Goal: Task Accomplishment & Management: Use online tool/utility

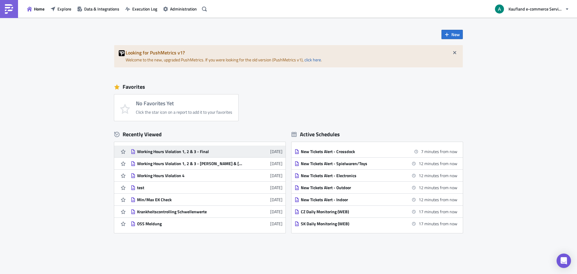
click at [211, 153] on div "Working Hours Violation 1, 2 & 3 - Final" at bounding box center [189, 151] width 105 height 5
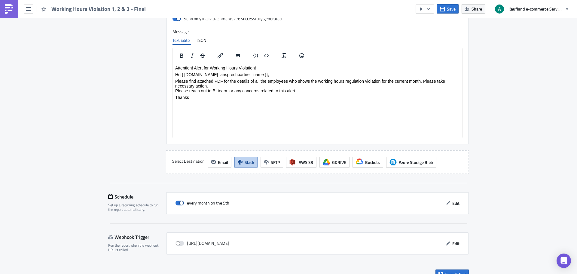
scroll to position [851, 0]
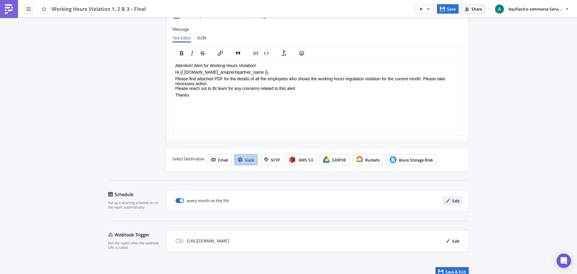
click at [455, 197] on span "Edit" at bounding box center [455, 200] width 7 height 6
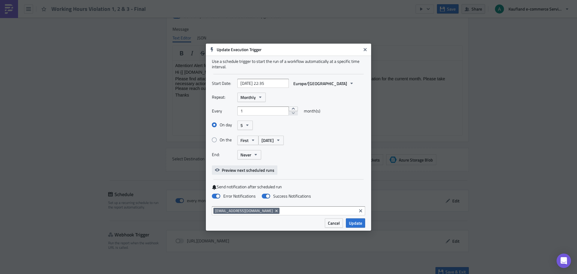
click at [232, 169] on span "Preview next scheduled runs" at bounding box center [248, 170] width 53 height 6
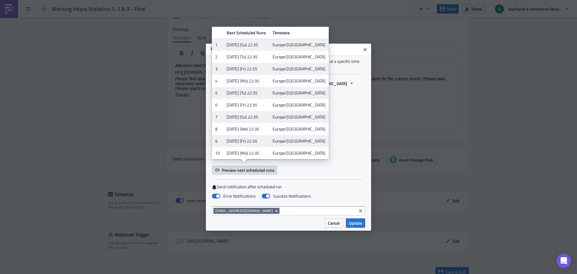
click at [317, 165] on div "Start Date: 2023-10-10 22:35 Europe/Berlin Repeat: Monthly Every 1 month(s) On …" at bounding box center [288, 127] width 153 height 96
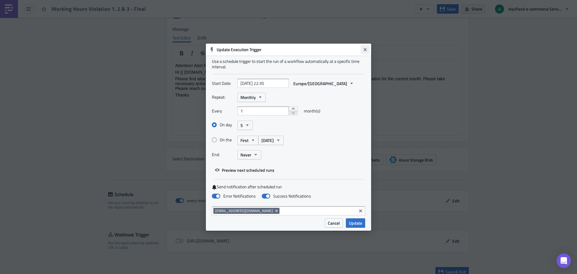
click at [365, 49] on icon "Close" at bounding box center [364, 49] width 3 height 3
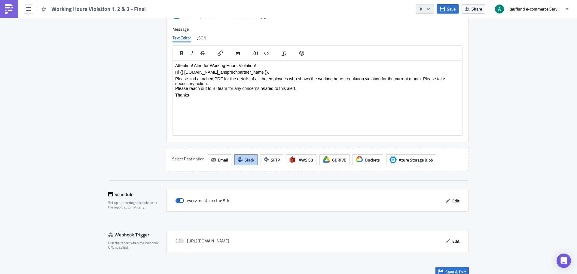
click at [427, 11] on button "button" at bounding box center [424, 9] width 18 height 9
click at [433, 35] on div "Run Report" at bounding box center [442, 33] width 47 height 6
click at [458, 196] on button "Edit" at bounding box center [452, 200] width 20 height 9
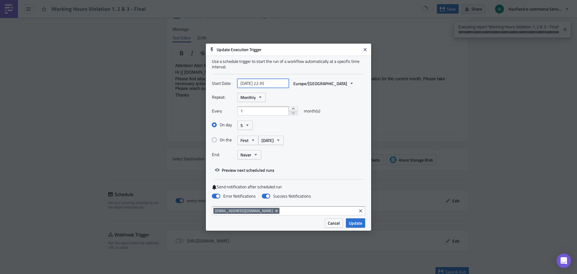
select select "9"
select select "2023"
click at [268, 84] on input "2023-10-10 22:35" at bounding box center [262, 83] width 51 height 9
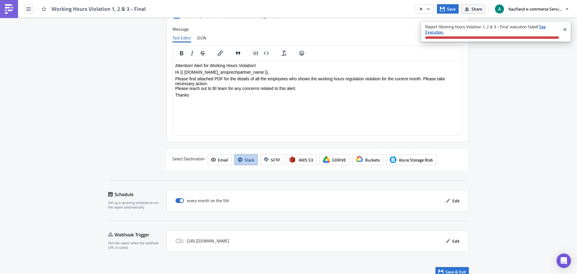
click at [542, 26] on strong "See Execution." at bounding box center [485, 29] width 120 height 12
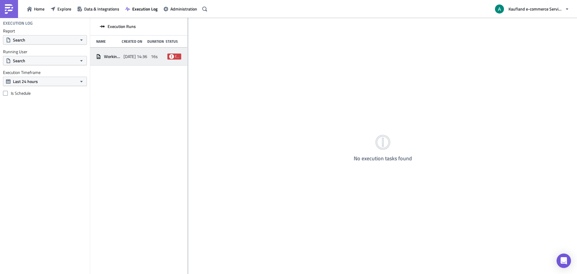
click at [120, 54] on span "Working Hours Violation 1, 2 & 3 - Final" at bounding box center [112, 56] width 17 height 5
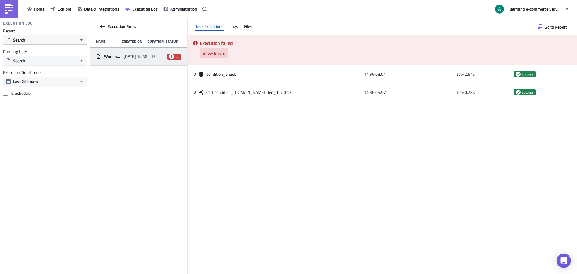
click at [220, 54] on span "Show Errors" at bounding box center [214, 53] width 22 height 6
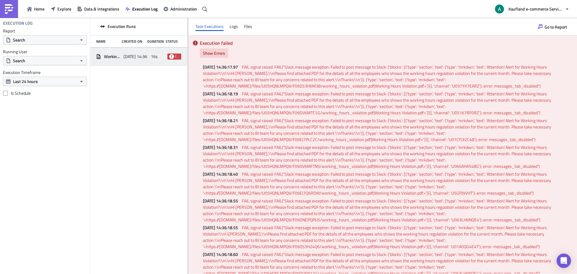
click at [223, 57] on button "Show Errors" at bounding box center [214, 52] width 28 height 9
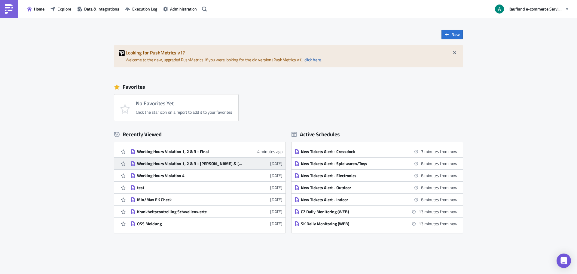
click at [230, 162] on div "Working Hours Violation 1, 2 & 3 - [PERSON_NAME] & [PERSON_NAME]" at bounding box center [189, 163] width 105 height 5
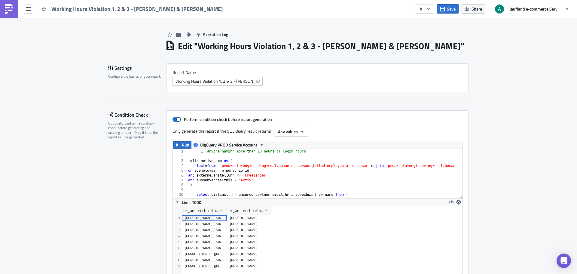
scroll to position [69, 289]
click at [429, 8] on icon "button" at bounding box center [428, 9] width 5 height 5
click at [432, 32] on div "Run Report" at bounding box center [442, 33] width 47 height 6
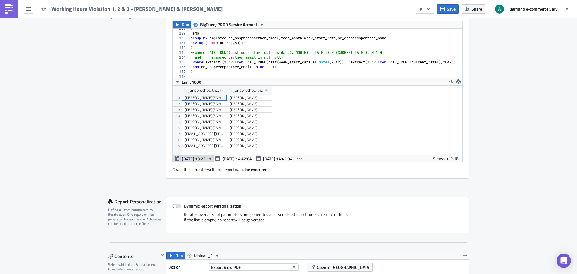
scroll to position [633, 0]
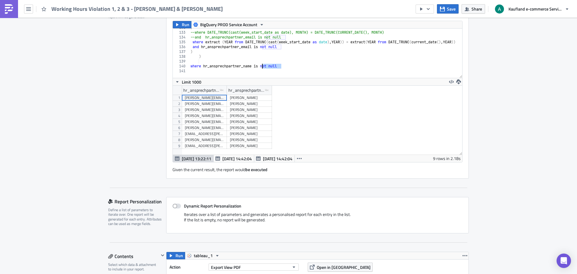
drag, startPoint x: 284, startPoint y: 65, endPoint x: 259, endPoint y: 64, distance: 24.7
click at [259, 64] on div ") --where DATE_TRUNC(cast(week_start_date as date), MONTH) = DATE_TRUNC(CURRENT…" at bounding box center [568, 52] width 759 height 54
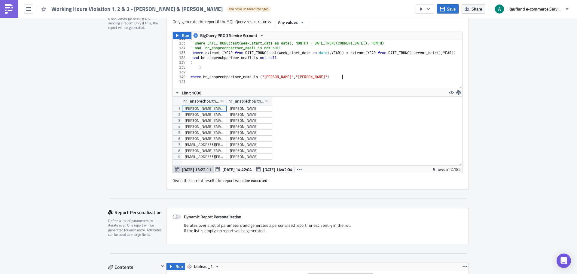
scroll to position [579, 0]
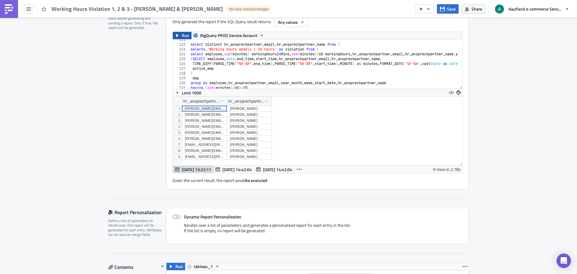
click at [182, 32] on span "Run" at bounding box center [186, 35] width 8 height 7
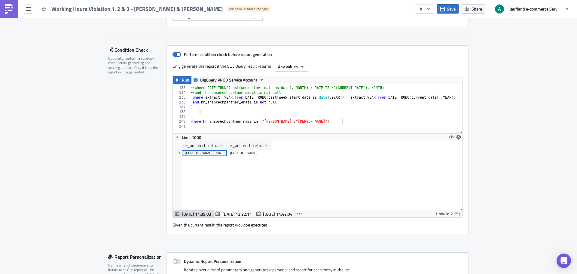
scroll to position [60, 0]
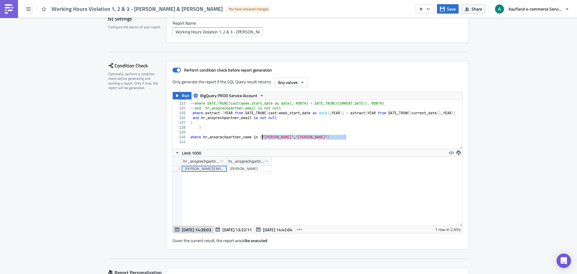
drag, startPoint x: 348, startPoint y: 125, endPoint x: 261, endPoint y: 126, distance: 86.8
click at [261, 126] on div ") --where DATE_TRUNC(cast(week_start_date as date), MONTH) = DATE_TRUNC(CURRENT…" at bounding box center [568, 123] width 759 height 54
click at [178, 92] on button "Run" at bounding box center [182, 95] width 19 height 7
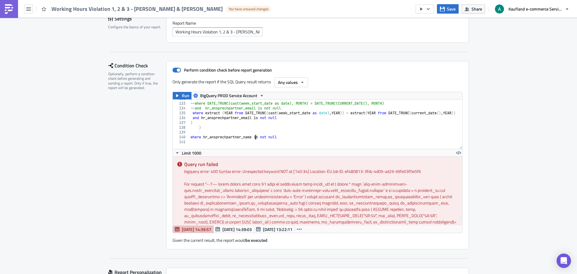
click at [254, 125] on div ") --where DATE_TRUNC(cast(week_start_date as date), MONTH) = DATE_TRUNC(CURRENT…" at bounding box center [568, 123] width 759 height 54
click at [254, 126] on div ") --where DATE_TRUNC(cast(week_start_date as date), MONTH) = DATE_TRUNC(CURRENT…" at bounding box center [568, 123] width 759 height 54
type textarea "where hr_ansprechpartner_name is not null"
click at [182, 92] on span "Run" at bounding box center [186, 95] width 8 height 7
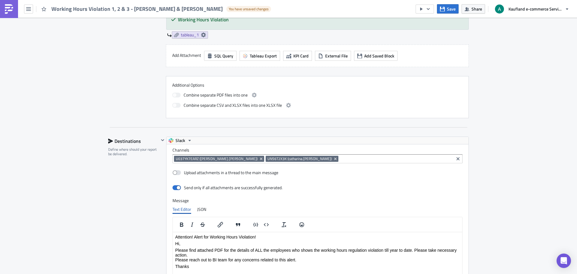
scroll to position [69, 289]
drag, startPoint x: 322, startPoint y: 150, endPoint x: 329, endPoint y: 150, distance: 6.3
click at [340, 156] on input at bounding box center [396, 159] width 112 height 6
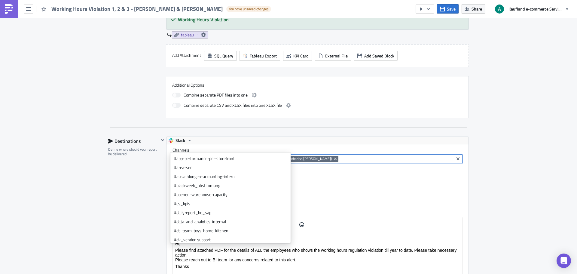
paste input "U037YK7EARZ"
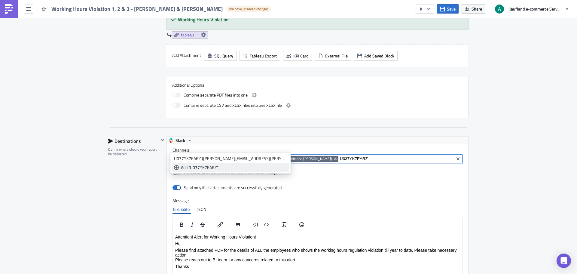
type input "U037YK7EARZ"
click at [181, 167] on div "Add "U037YK7EARZ"" at bounding box center [234, 167] width 106 height 6
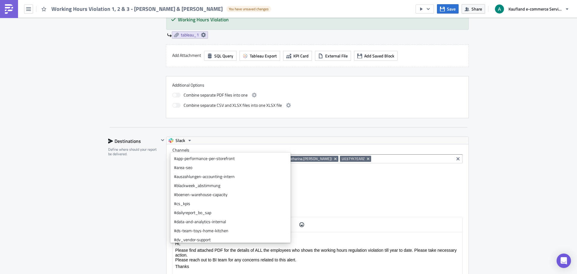
click at [276, 156] on span "UNS6T2X3K (catharina.wolle)" at bounding box center [299, 158] width 64 height 5
click at [334, 157] on icon "Remove Tag" at bounding box center [335, 158] width 2 height 2
click at [259, 156] on icon "Remove Tag" at bounding box center [261, 158] width 5 height 5
click at [147, 154] on div "Destinations Define where should your report be delivered." at bounding box center [133, 239] width 51 height 206
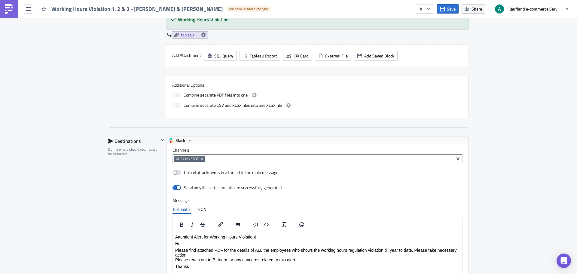
click at [239, 156] on input at bounding box center [329, 159] width 245 height 6
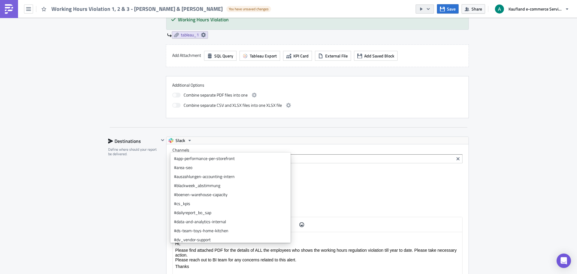
type textarea "where hr_ansprechpartner_name s not null"
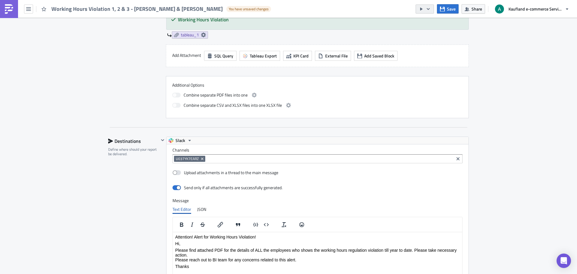
click at [430, 11] on icon "button" at bounding box center [428, 9] width 5 height 5
click at [432, 36] on div "Run Report" at bounding box center [442, 33] width 47 height 6
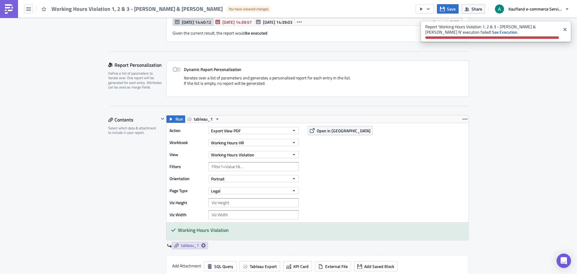
scroll to position [207, 0]
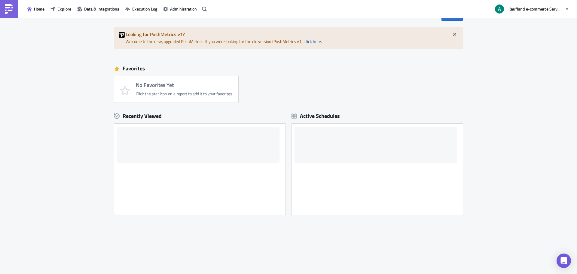
scroll to position [18, 0]
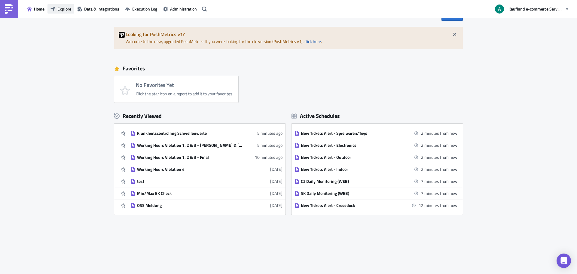
drag, startPoint x: 210, startPoint y: 147, endPoint x: 66, endPoint y: 11, distance: 198.0
click at [66, 11] on span "Explore" at bounding box center [64, 9] width 14 height 6
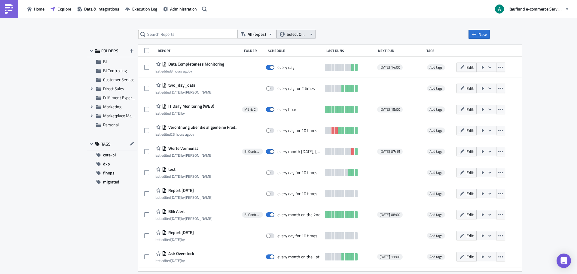
click at [308, 37] on button "Select Owner" at bounding box center [295, 34] width 39 height 9
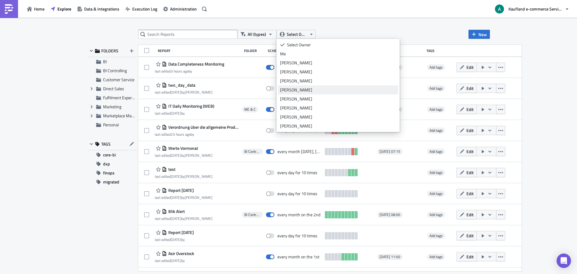
click at [304, 87] on div "Bharti Saxena" at bounding box center [338, 90] width 116 height 6
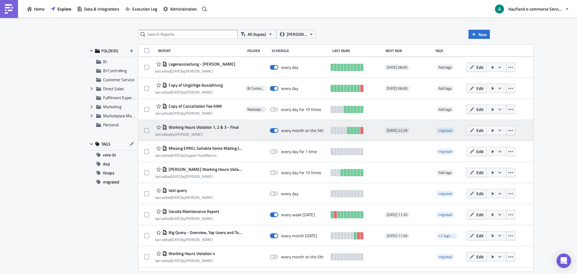
click at [497, 131] on icon "button" at bounding box center [499, 130] width 5 height 5
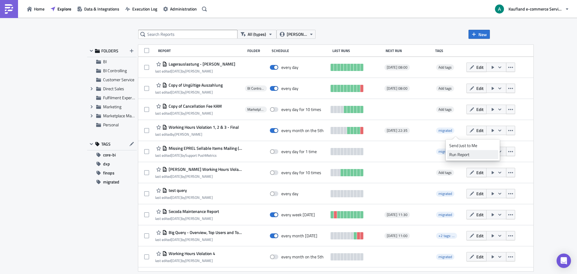
click at [457, 152] on div "Run Report" at bounding box center [472, 154] width 47 height 6
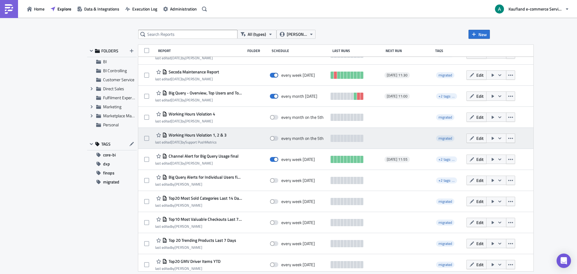
scroll to position [150, 0]
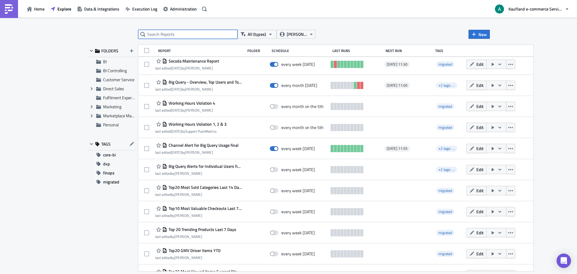
click at [206, 32] on input "text" at bounding box center [187, 34] width 99 height 9
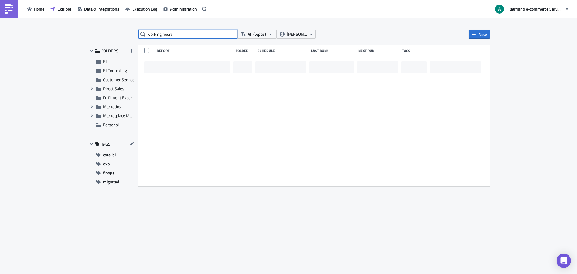
scroll to position [0, 0]
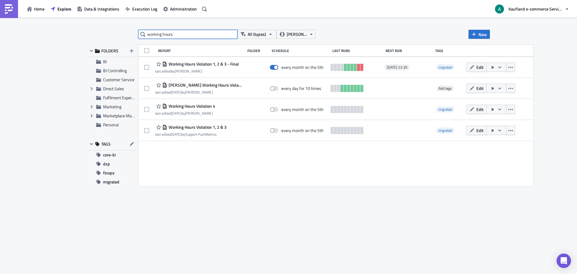
drag, startPoint x: 200, startPoint y: 35, endPoint x: 87, endPoint y: 36, distance: 112.7
click at [87, 36] on div "working hours All (types) Bharti Saxena New FOLDERS BI BI Controlling Customer …" at bounding box center [288, 146] width 409 height 233
paste input "Aline & Cathy N"
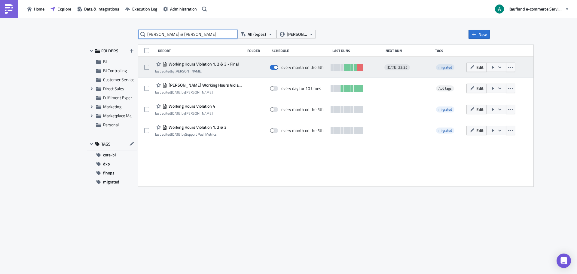
type input "Aline & Cathy N"
click at [210, 64] on span "Working Hours Violation 1, 2 & 3 - Final" at bounding box center [203, 63] width 72 height 5
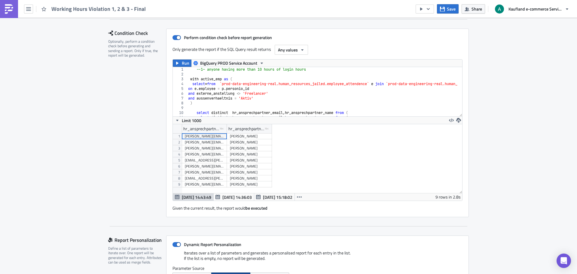
scroll to position [270, 0]
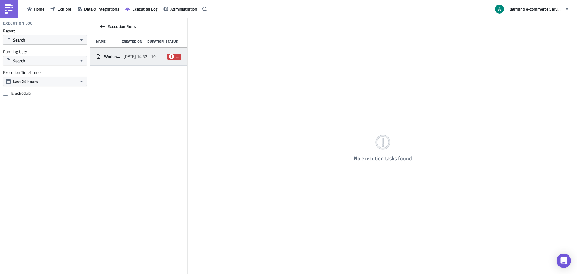
click at [118, 52] on div "Working Hours Violation 1, 2 & 3 - [PERSON_NAME] & [PERSON_NAME]" at bounding box center [108, 56] width 24 height 11
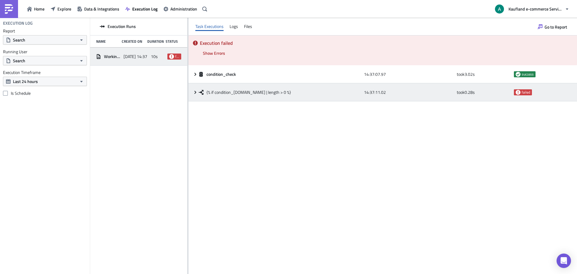
click at [196, 93] on icon at bounding box center [195, 92] width 5 height 5
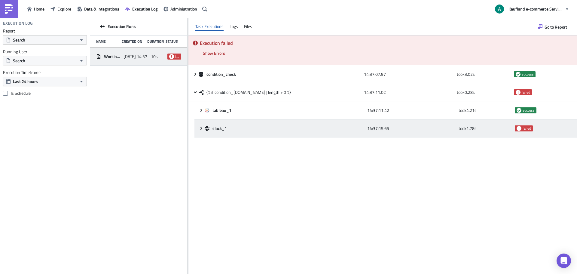
click at [204, 129] on span at bounding box center [202, 128] width 6 height 5
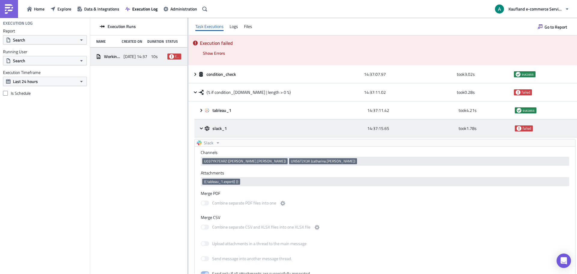
click at [200, 129] on icon at bounding box center [201, 128] width 5 height 5
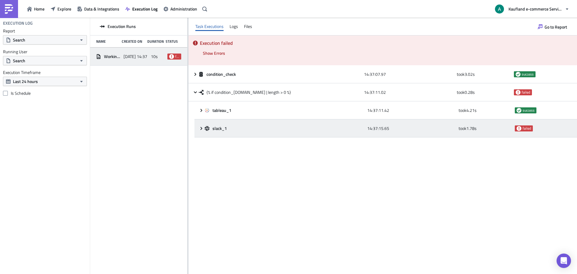
click at [200, 129] on icon at bounding box center [201, 128] width 5 height 5
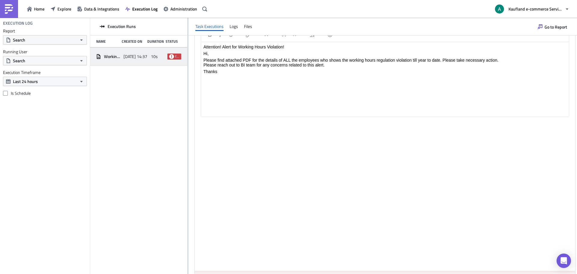
scroll to position [328, 0]
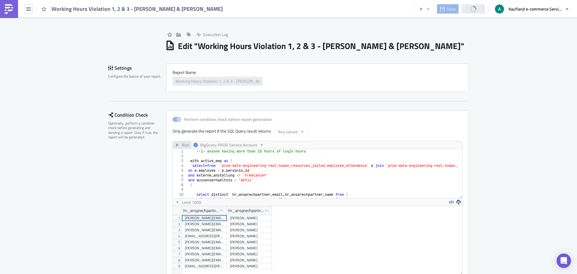
scroll to position [69, 289]
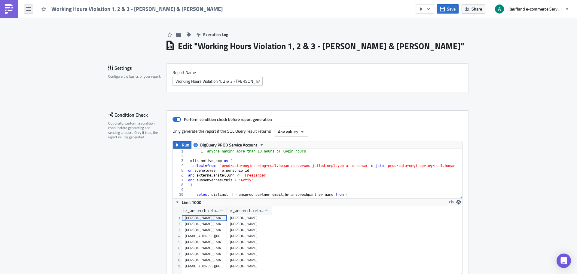
click at [26, 11] on icon "button" at bounding box center [28, 9] width 5 height 5
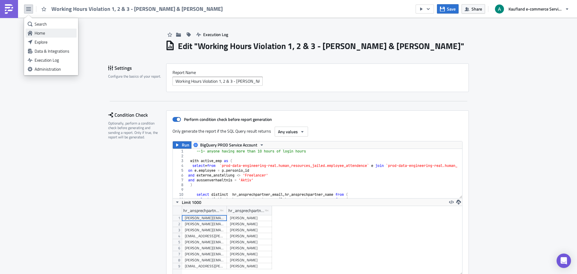
click at [48, 32] on div "Home" at bounding box center [55, 33] width 40 height 6
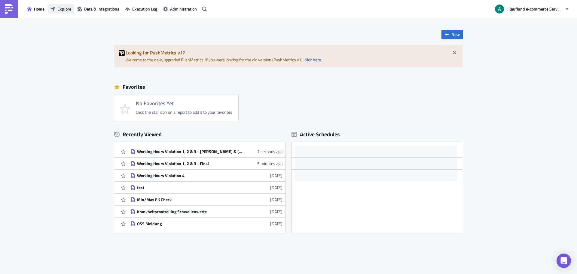
click at [65, 8] on span "Explore" at bounding box center [64, 9] width 14 height 6
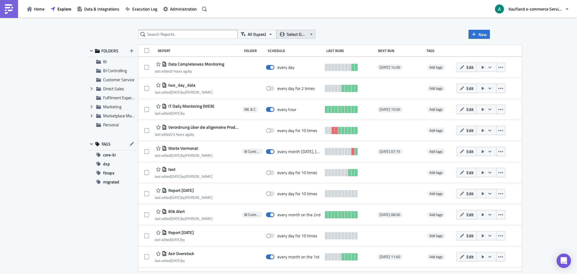
click at [293, 35] on span "Select Owner" at bounding box center [297, 34] width 20 height 7
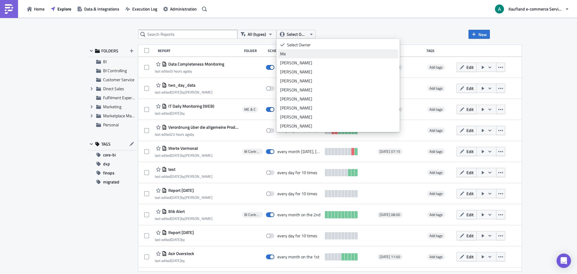
click at [293, 52] on div "Me" at bounding box center [338, 54] width 116 height 6
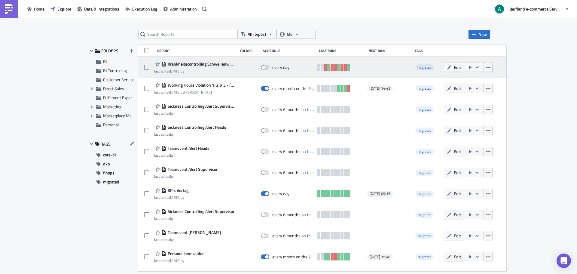
click at [204, 70] on div "last edited 1 week ago by" at bounding box center [194, 71] width 81 height 5
click at [202, 68] on div "Krankheitscontrolling Schwellenwerte last edited 1 week ago by" at bounding box center [194, 67] width 81 height 14
click at [454, 70] on span "Edit" at bounding box center [457, 67] width 7 height 6
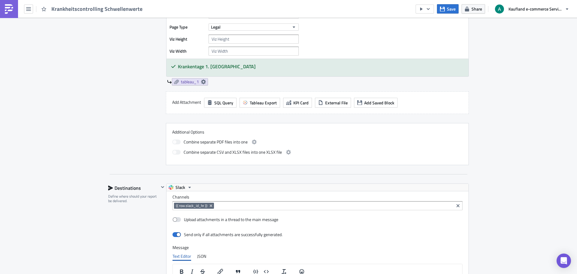
scroll to position [434, 0]
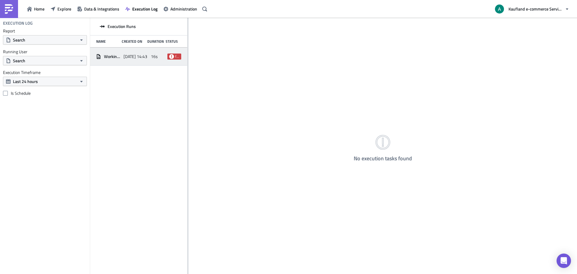
click at [109, 59] on span "Working Hours Violation 1, 2 & 3 - Final" at bounding box center [112, 56] width 17 height 5
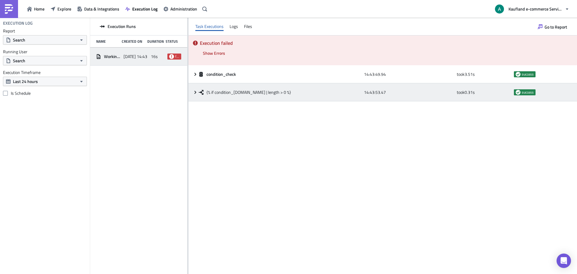
click at [194, 97] on div "{% if condition_[DOMAIN_NAME] | length > 0 %} 14:43:53.47 took 0.31 s success" at bounding box center [382, 92] width 388 height 18
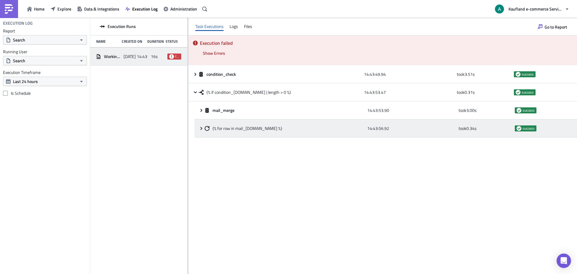
click at [201, 130] on icon at bounding box center [201, 128] width 5 height 5
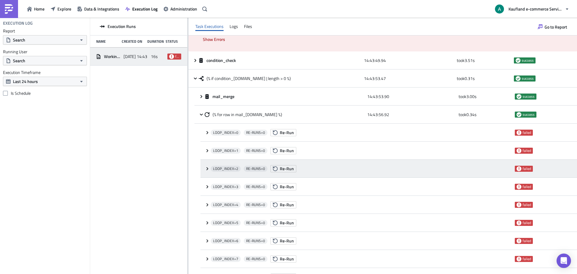
scroll to position [26, 0]
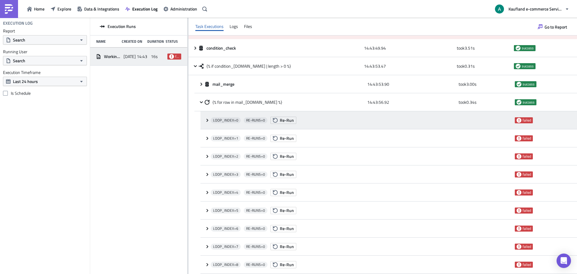
click at [207, 117] on div "LOOP_INDEX= 0 RE-RUNS= 0 Re-Run failed" at bounding box center [388, 120] width 376 height 18
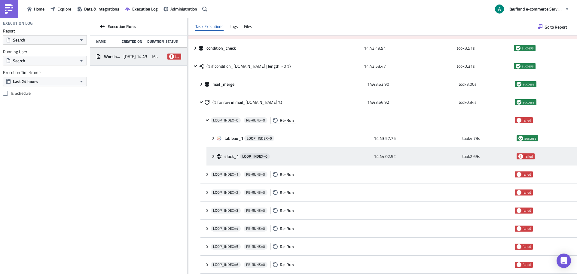
click at [210, 154] on div "slack_1 LOOP_INDEX= 0 14:44:02.52 took 2.69 s failed" at bounding box center [391, 156] width 370 height 18
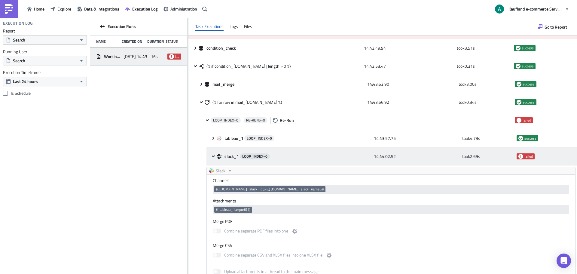
scroll to position [0, 0]
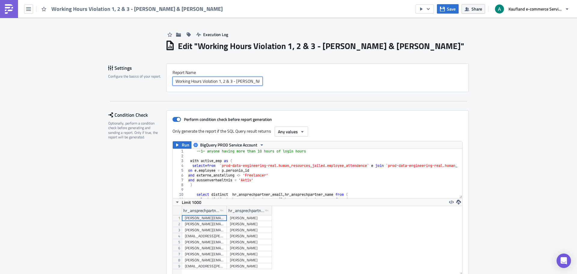
scroll to position [0, 5]
drag, startPoint x: 235, startPoint y: 81, endPoint x: 258, endPoint y: 81, distance: 23.1
click at [258, 81] on input "Working Hours Violation 1, 2 & 3 - Aline & Cathy N" at bounding box center [217, 81] width 90 height 9
click at [345, 34] on div "Execution Log" at bounding box center [316, 28] width 303 height 21
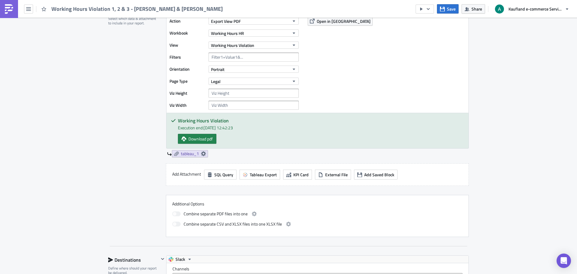
scroll to position [571, 0]
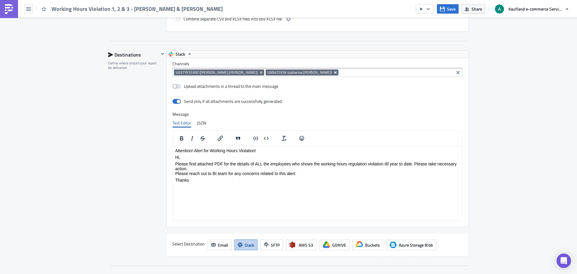
click at [333, 72] on icon "Remove Tag" at bounding box center [335, 72] width 5 height 5
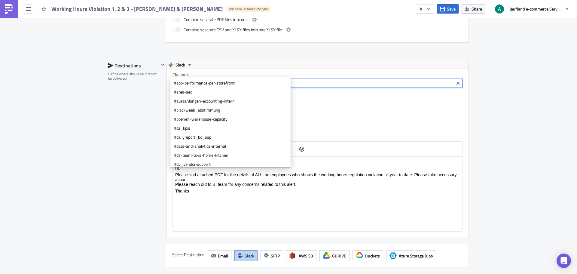
click at [259, 81] on icon "Remove Tag" at bounding box center [261, 83] width 5 height 5
paste input "U037YK7EARZ"
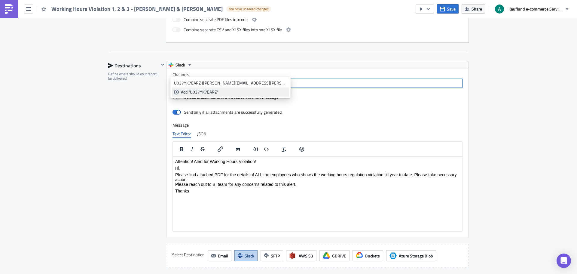
type input "U037YK7EARZ"
click at [179, 90] on link "Add "U037YK7EARZ"" at bounding box center [230, 91] width 117 height 9
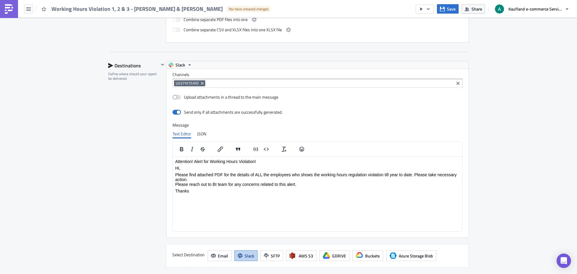
click at [151, 107] on div "Destinations Define where should your report be delivered." at bounding box center [133, 164] width 51 height 206
click at [444, 10] on icon "button" at bounding box center [442, 9] width 5 height 5
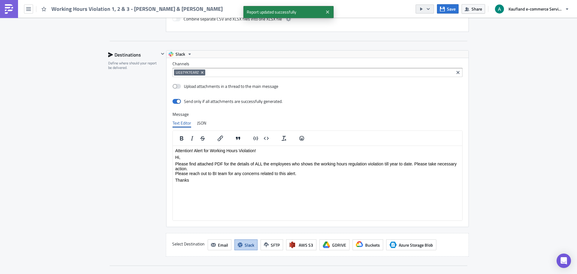
click at [428, 11] on icon "button" at bounding box center [428, 9] width 5 height 5
click at [431, 30] on div "Run Report" at bounding box center [442, 33] width 47 height 6
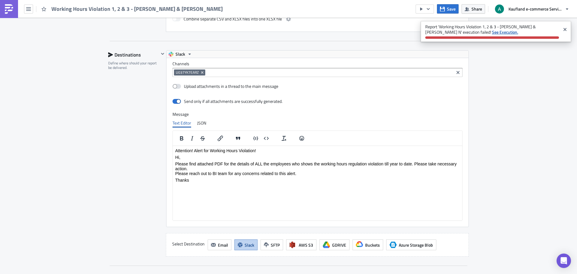
click at [492, 31] on strong "See Execution." at bounding box center [505, 32] width 26 height 6
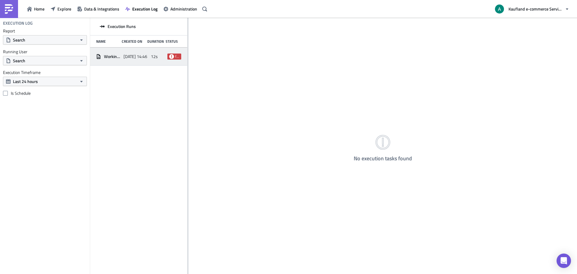
click at [111, 59] on div "Working Hours Violation 1, 2 & 3 - [PERSON_NAME] & [PERSON_NAME]" at bounding box center [108, 56] width 24 height 11
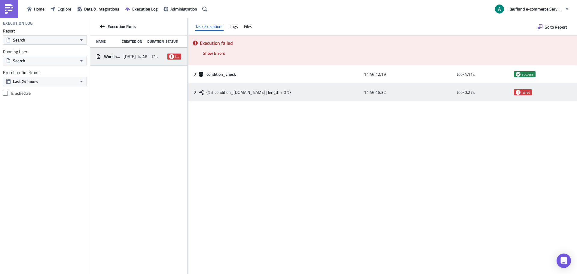
click at [195, 94] on icon at bounding box center [195, 92] width 5 height 5
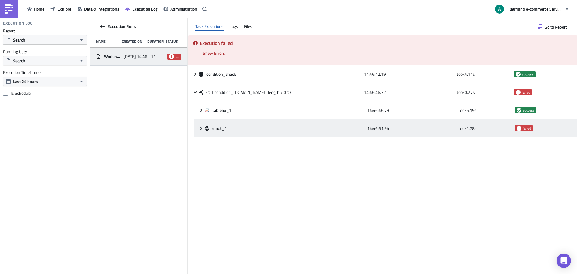
click at [201, 128] on icon at bounding box center [201, 128] width 5 height 5
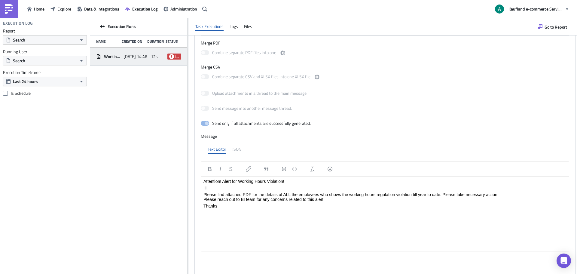
scroll to position [328, 0]
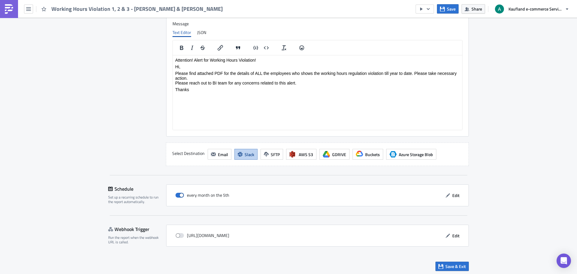
scroll to position [663, 0]
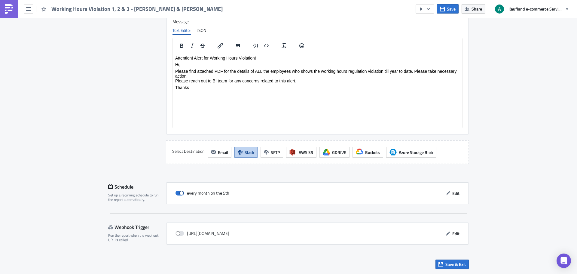
click at [246, 151] on span "Slack" at bounding box center [250, 152] width 10 height 6
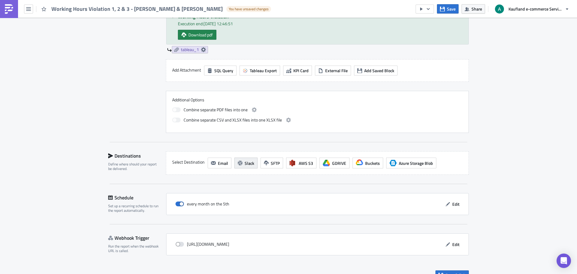
click at [246, 160] on span "Slack" at bounding box center [250, 163] width 10 height 6
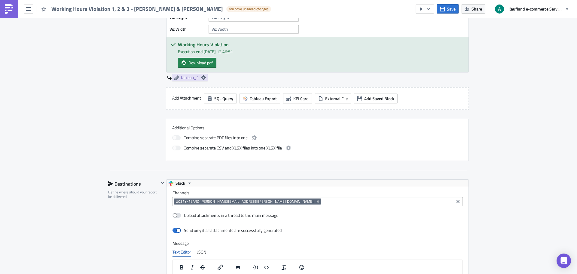
scroll to position [453, 0]
click at [322, 198] on input at bounding box center [387, 201] width 130 height 6
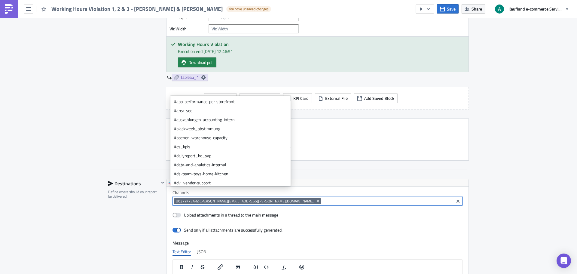
paste input "UNS6T2X3K"
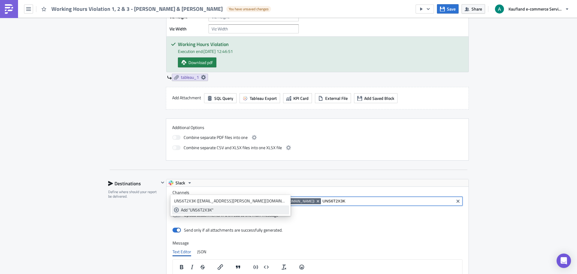
type input "UNS6T2X3K"
click at [209, 207] on div "Add "UNS6T2X3K"" at bounding box center [234, 210] width 106 height 6
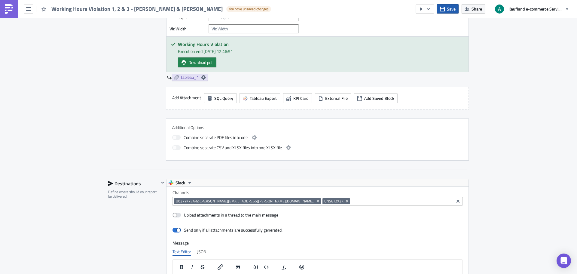
click at [451, 9] on span "Save" at bounding box center [451, 9] width 9 height 6
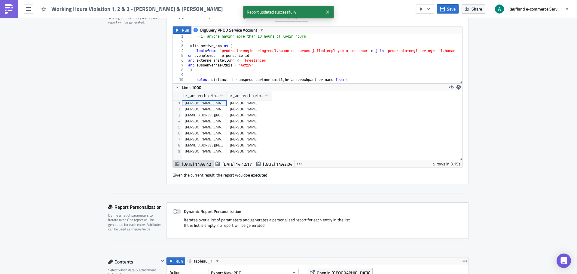
scroll to position [32, 0]
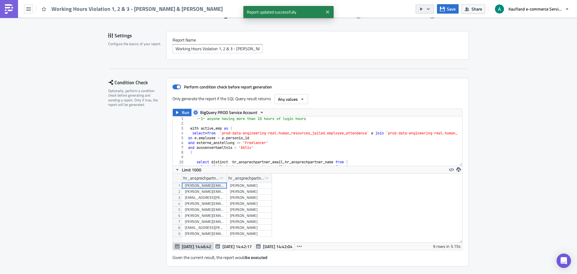
click at [428, 9] on icon "button" at bounding box center [428, 9] width 3 height 2
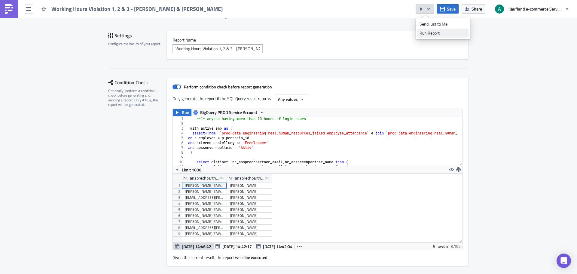
click at [431, 30] on div "Run Report" at bounding box center [442, 33] width 47 height 6
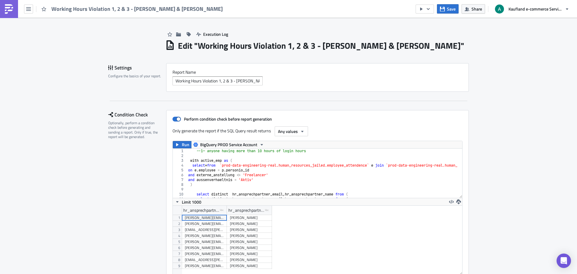
scroll to position [0, 0]
drag, startPoint x: 207, startPoint y: 37, endPoint x: 206, endPoint y: 33, distance: 4.5
drag, startPoint x: 206, startPoint y: 33, endPoint x: 202, endPoint y: 33, distance: 4.2
click at [203, 33] on span "Execution Log" at bounding box center [215, 34] width 25 height 6
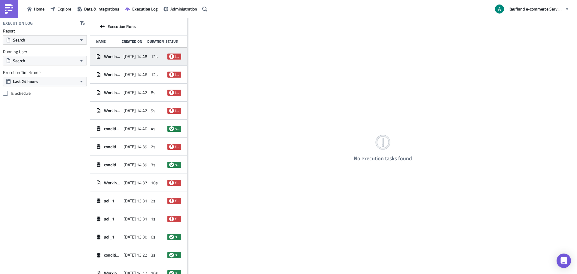
click at [112, 59] on div "Working Hours Violation 1, 2 & 3 - [PERSON_NAME] & [PERSON_NAME]" at bounding box center [108, 56] width 24 height 11
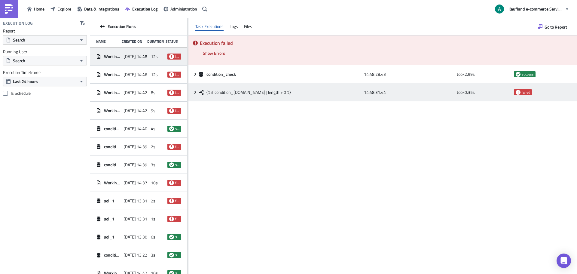
click at [201, 91] on icon at bounding box center [201, 92] width 5 height 5
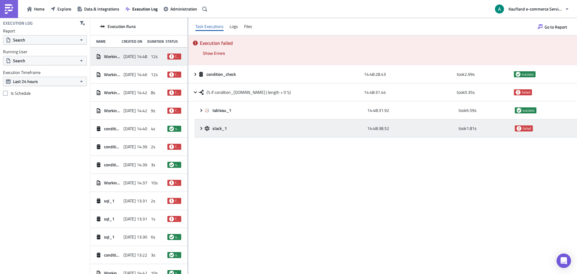
click at [203, 127] on icon at bounding box center [201, 128] width 5 height 5
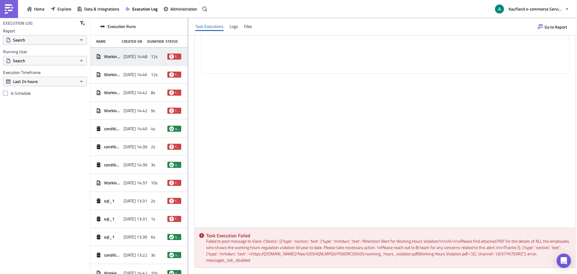
scroll to position [328, 0]
drag, startPoint x: 252, startPoint y: 262, endPoint x: 196, endPoint y: 242, distance: 60.4
click at [196, 242] on div "Task Execution Failed Failed to post message to Slack: {'blocks': [{'type': 'se…" at bounding box center [385, 247] width 380 height 40
click at [253, 258] on div "Task Execution Failed Failed to post message to Slack: {'blocks': [{'type': 'se…" at bounding box center [385, 247] width 380 height 40
drag, startPoint x: 255, startPoint y: 260, endPoint x: 200, endPoint y: 236, distance: 60.4
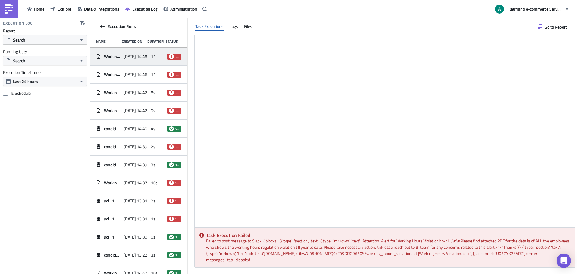
click at [200, 236] on div "Task Execution Failed Failed to post message to Slack: {'blocks': [{'type': 'se…" at bounding box center [385, 247] width 380 height 40
copy div "Task Execution Failed Failed to post message to Slack: {'blocks': [{'type': 'se…"
click at [206, 243] on div "Task Execution Failed Failed to post message to Slack: {'blocks': [{'type': 'se…" at bounding box center [385, 247] width 380 height 40
drag, startPoint x: 206, startPoint y: 242, endPoint x: 263, endPoint y: 242, distance: 56.8
click at [263, 242] on div "Task Execution Failed Failed to post message to Slack: {'blocks': [{'type': 'se…" at bounding box center [385, 247] width 380 height 40
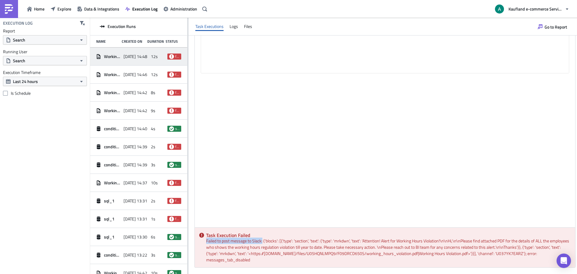
copy div "Failed to post message to Slack:"
drag, startPoint x: 256, startPoint y: 260, endPoint x: 205, endPoint y: 260, distance: 50.2
click at [205, 260] on div "Task Execution Failed Failed to post message to Slack: {'blocks': [{'type': 'se…" at bounding box center [385, 247] width 380 height 40
copy div "messages_tab_disabled"
